Goal: Task Accomplishment & Management: Manage account settings

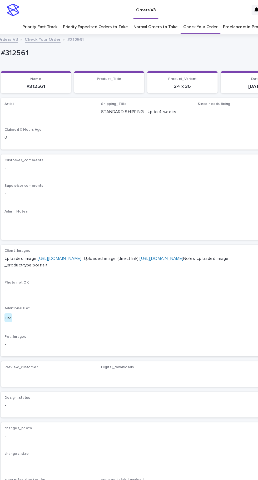
scroll to position [17, 0]
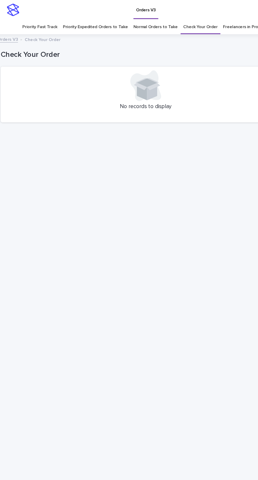
scroll to position [17, 0]
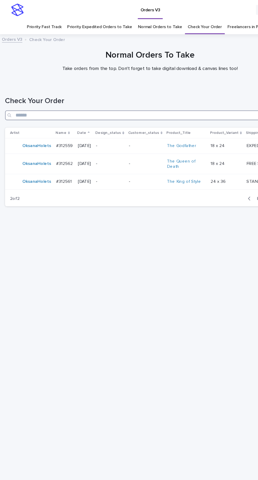
click at [58, 94] on input "Search" at bounding box center [128, 98] width 247 height 8
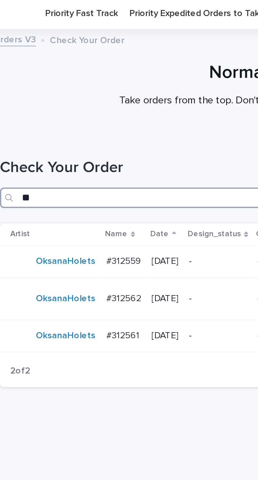
type input "***"
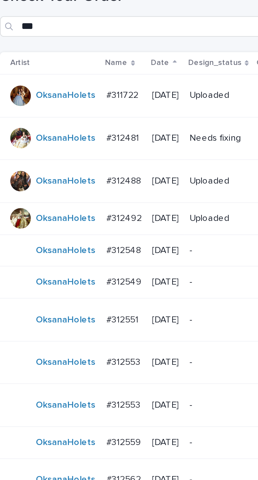
click at [60, 187] on p "#312548" at bounding box center [56, 190] width 15 height 6
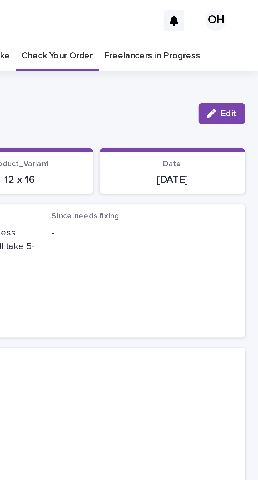
click at [242, 45] on div "button" at bounding box center [240, 47] width 6 height 4
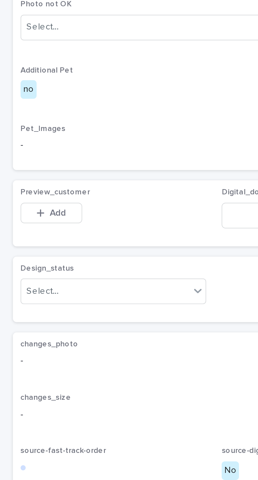
click at [23, 324] on p "-" at bounding box center [128, 321] width 241 height 6
click at [26, 353] on button "Add" at bounding box center [20, 348] width 25 height 8
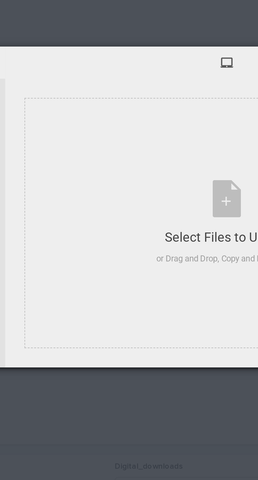
click at [135, 232] on div "Select Files to Upload or Drag and Drop, Copy and Paste Files" at bounding box center [137, 240] width 58 height 35
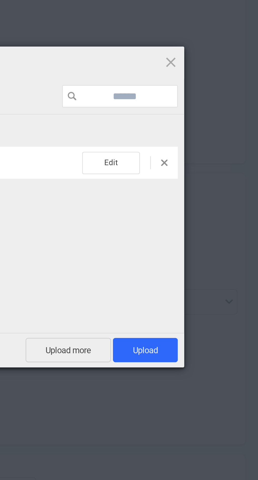
click at [219, 291] on span "Upload 1" at bounding box center [211, 292] width 27 height 10
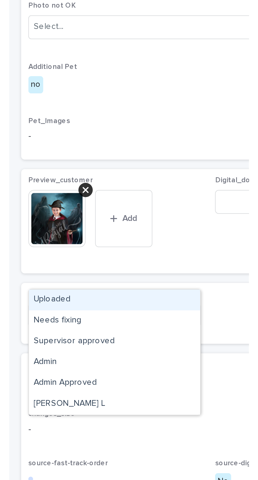
scroll to position [30, 0]
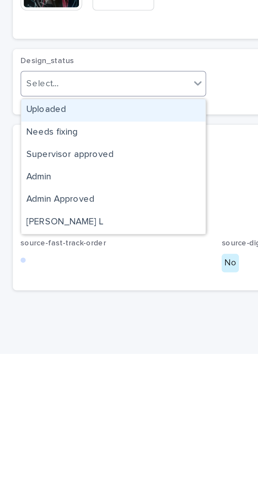
click at [43, 376] on div "Uploaded" at bounding box center [47, 380] width 76 height 9
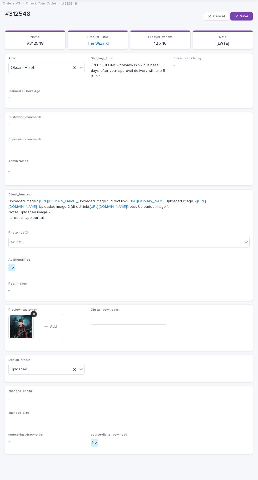
scroll to position [0, 0]
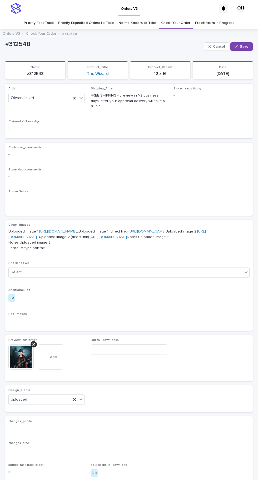
click at [244, 45] on span "Save" at bounding box center [244, 47] width 9 height 4
